Goal: Information Seeking & Learning: Learn about a topic

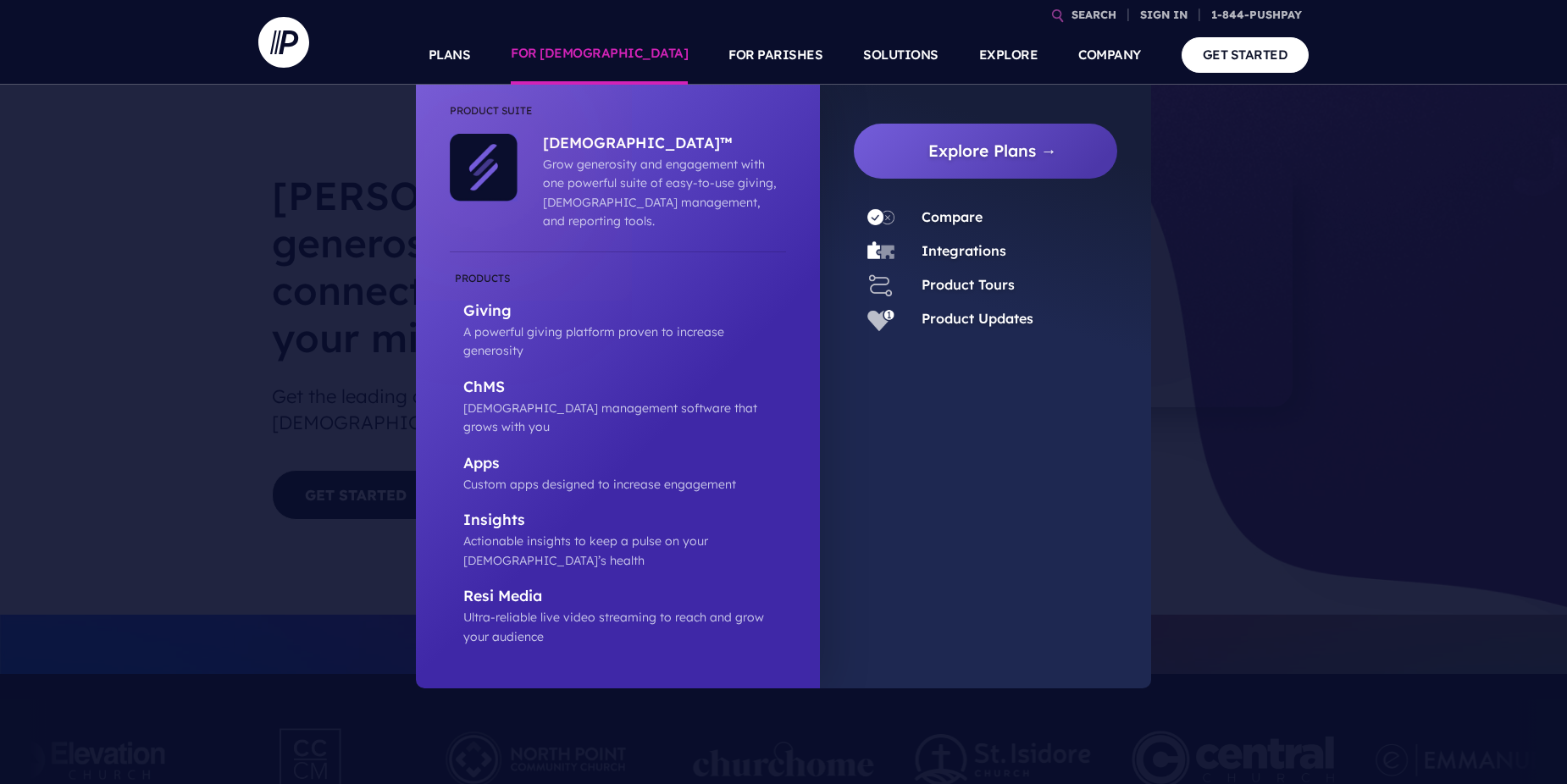
click at [648, 54] on link "FOR [DEMOGRAPHIC_DATA]" at bounding box center [599, 56] width 177 height 59
click at [595, 398] on p "[DEMOGRAPHIC_DATA] management software that grows with you" at bounding box center [624, 417] width 322 height 38
